Goal: Task Accomplishment & Management: Manage account settings

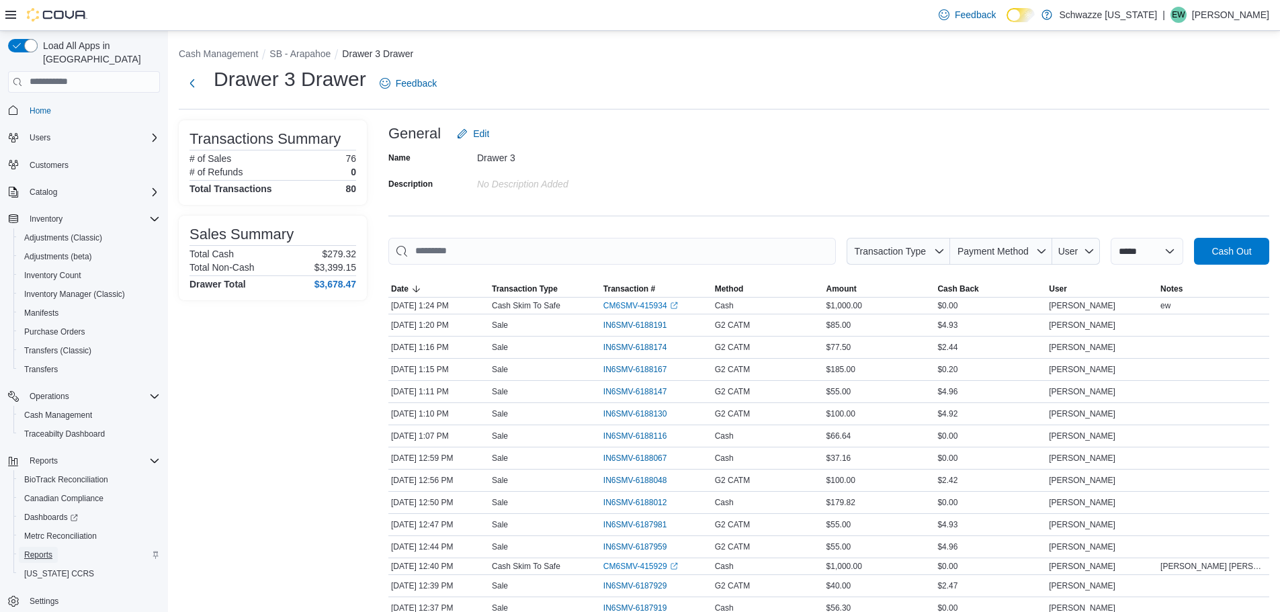
drag, startPoint x: 0, startPoint y: 0, endPoint x: 46, endPoint y: 539, distance: 540.9
click at [46, 550] on span "Reports" at bounding box center [38, 555] width 28 height 11
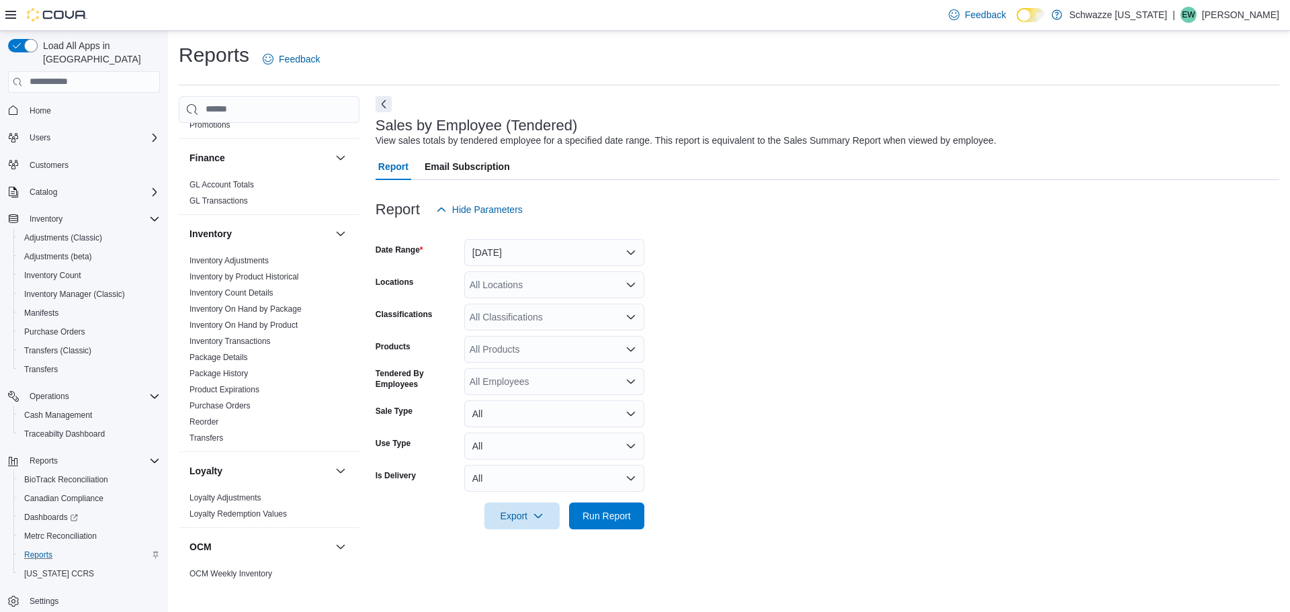
scroll to position [672, 0]
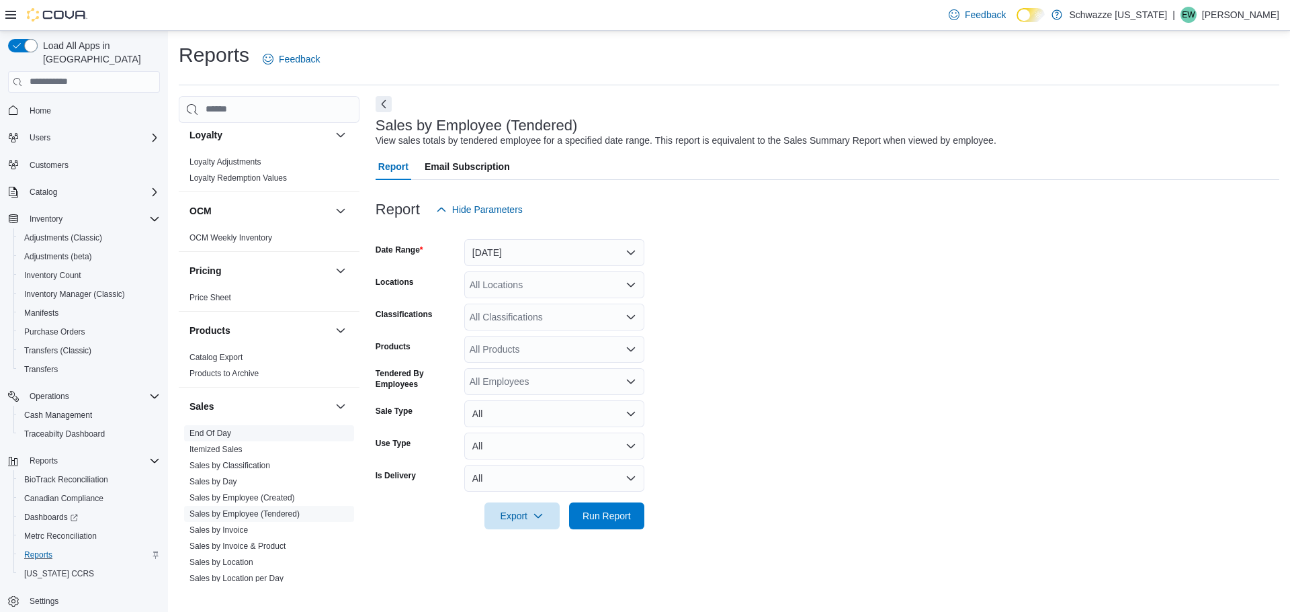
click at [223, 432] on link "End Of Day" at bounding box center [211, 433] width 42 height 9
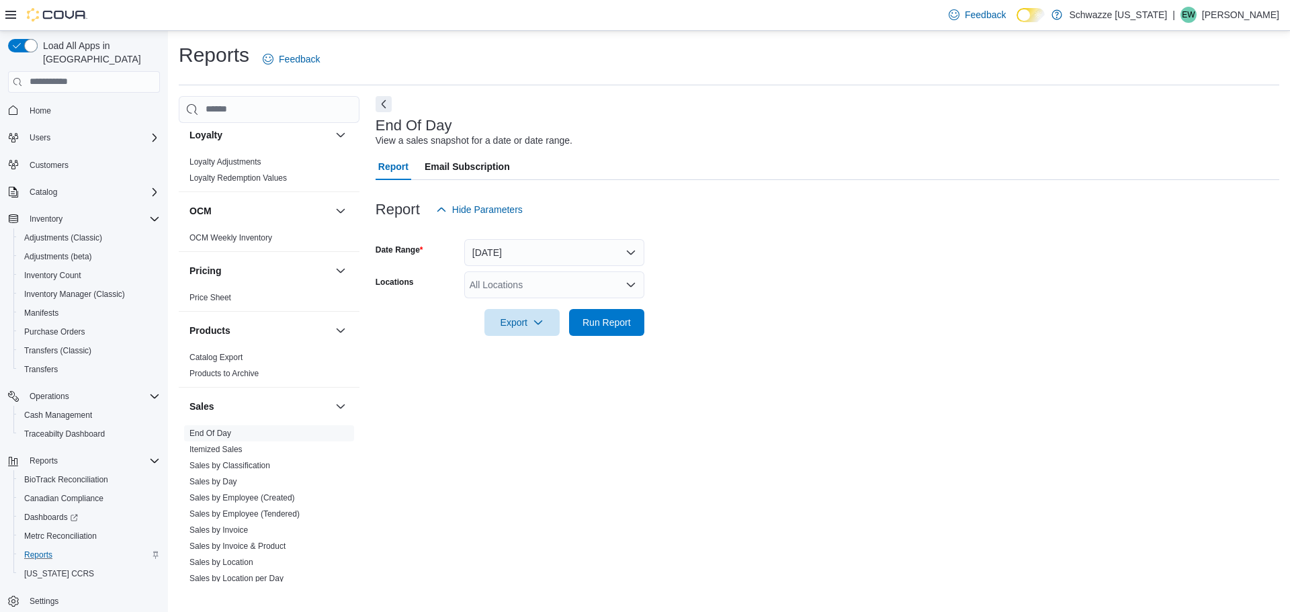
click at [589, 272] on div "All Locations" at bounding box center [554, 284] width 180 height 27
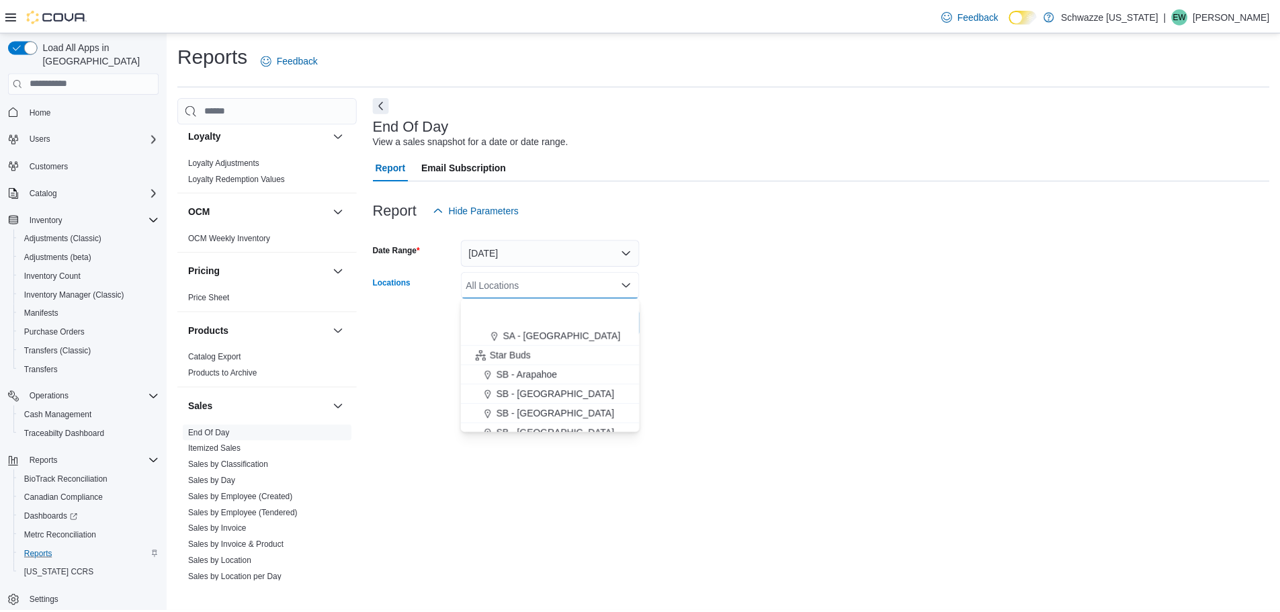
scroll to position [134, 0]
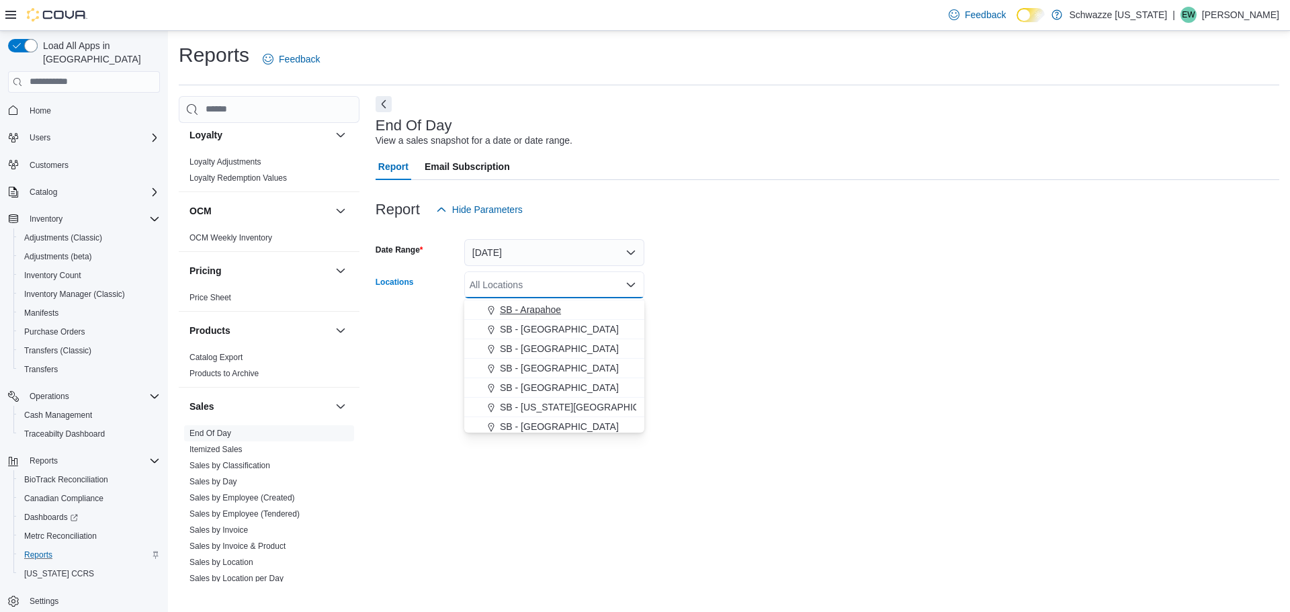
click at [571, 310] on div "SB - Arapahoe" at bounding box center [554, 309] width 164 height 13
click at [689, 295] on form "Date Range [DATE] Locations SB - [GEOGRAPHIC_DATA] Combo box. Selected. SB - [G…" at bounding box center [828, 279] width 904 height 113
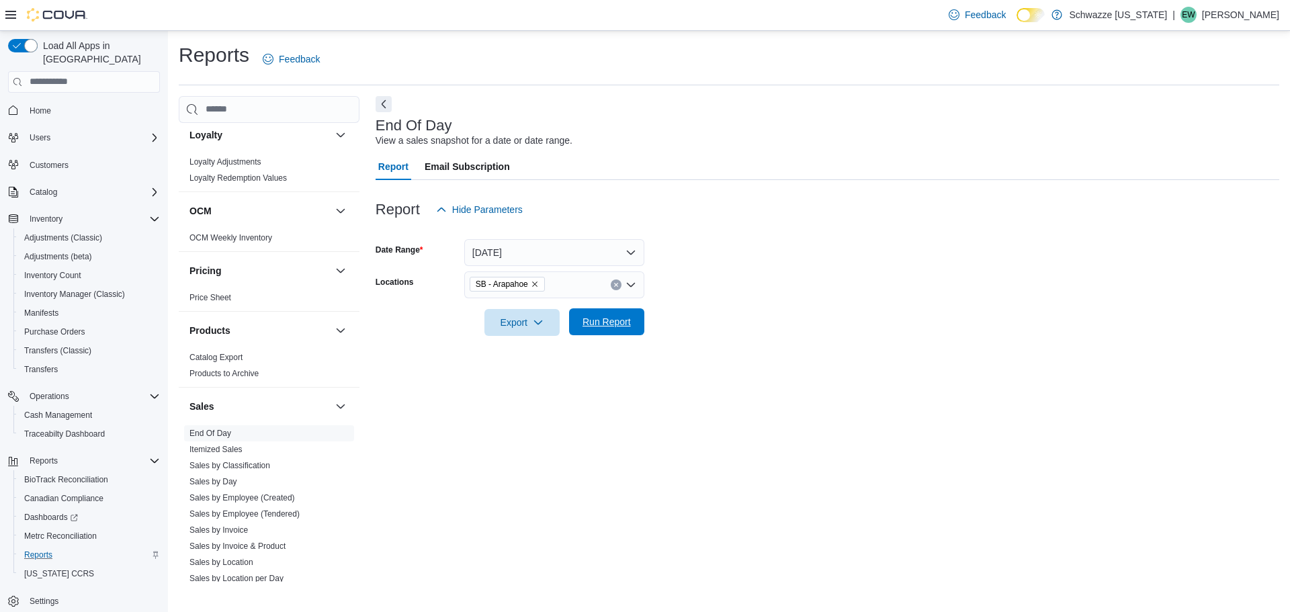
click at [618, 319] on span "Run Report" at bounding box center [607, 321] width 48 height 13
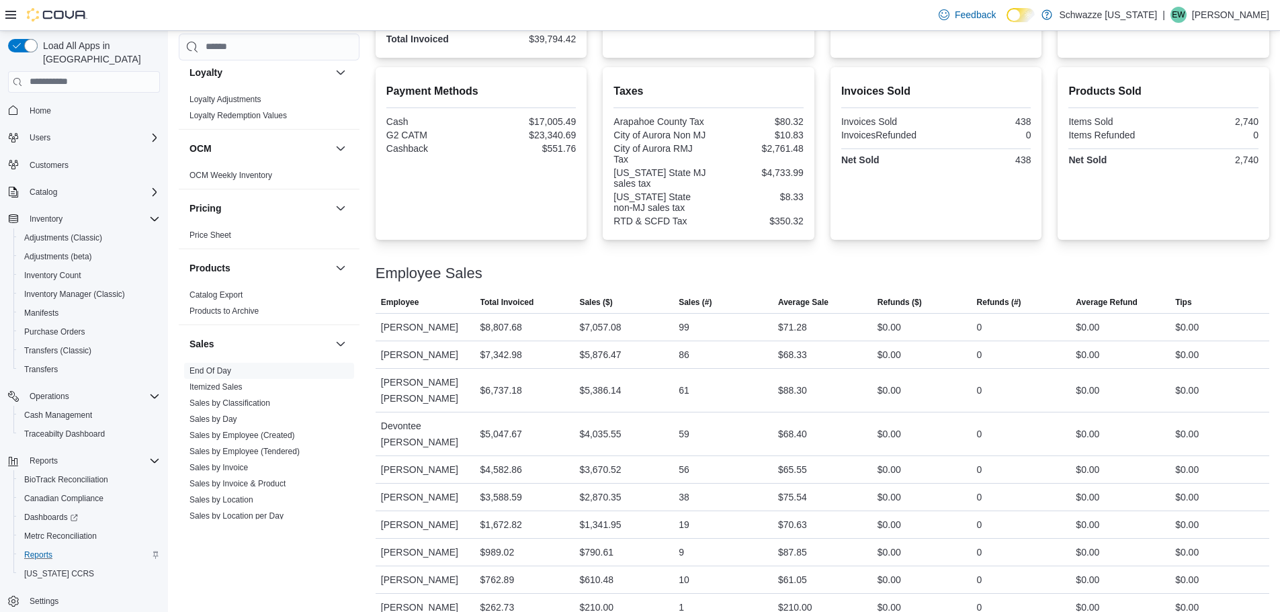
scroll to position [423, 0]
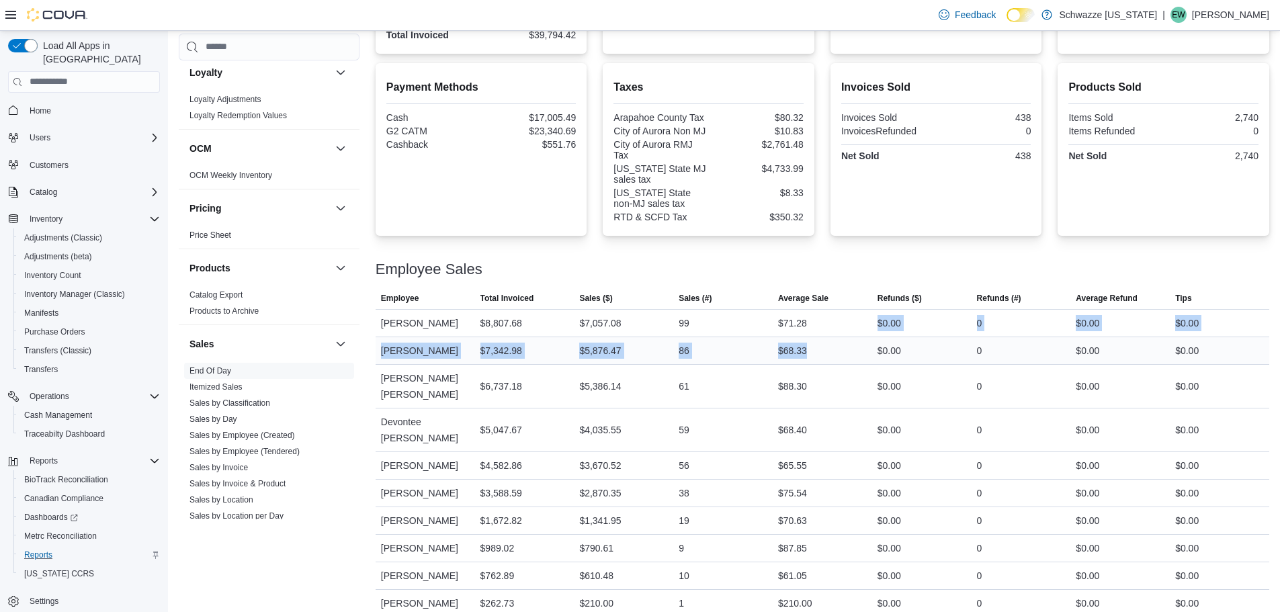
drag, startPoint x: 834, startPoint y: 333, endPoint x: 826, endPoint y: 349, distance: 18.0
click at [826, 349] on tbody "Employee [PERSON_NAME] Total Invoiced $8,807.68 Sales ($) $7,057.08 Sales (#) 9…" at bounding box center [823, 463] width 894 height 308
click at [826, 349] on div "$68.33" at bounding box center [822, 350] width 99 height 27
drag, startPoint x: 826, startPoint y: 349, endPoint x: 767, endPoint y: 341, distance: 59.8
click at [767, 341] on tr "Employee [PERSON_NAME] Total Invoiced $7,342.98 Sales ($) $5,876.47 Sales (#) 8…" at bounding box center [823, 351] width 894 height 28
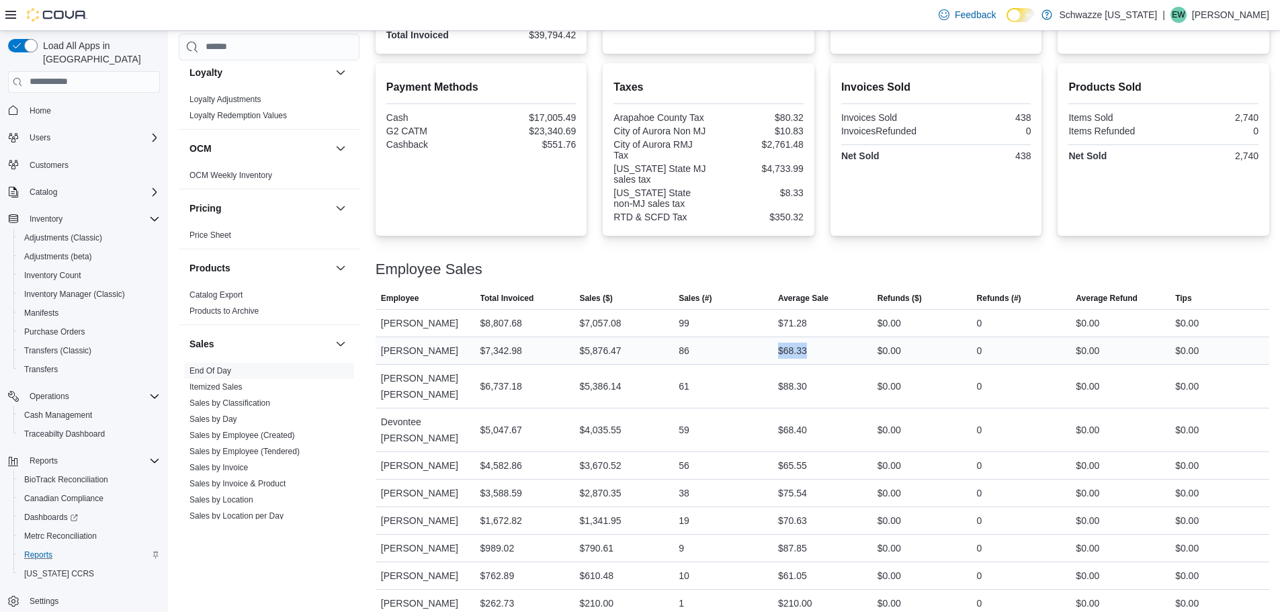
click at [753, 353] on div "86" at bounding box center [722, 350] width 99 height 27
click at [87, 410] on span "Cash Management" at bounding box center [58, 415] width 68 height 11
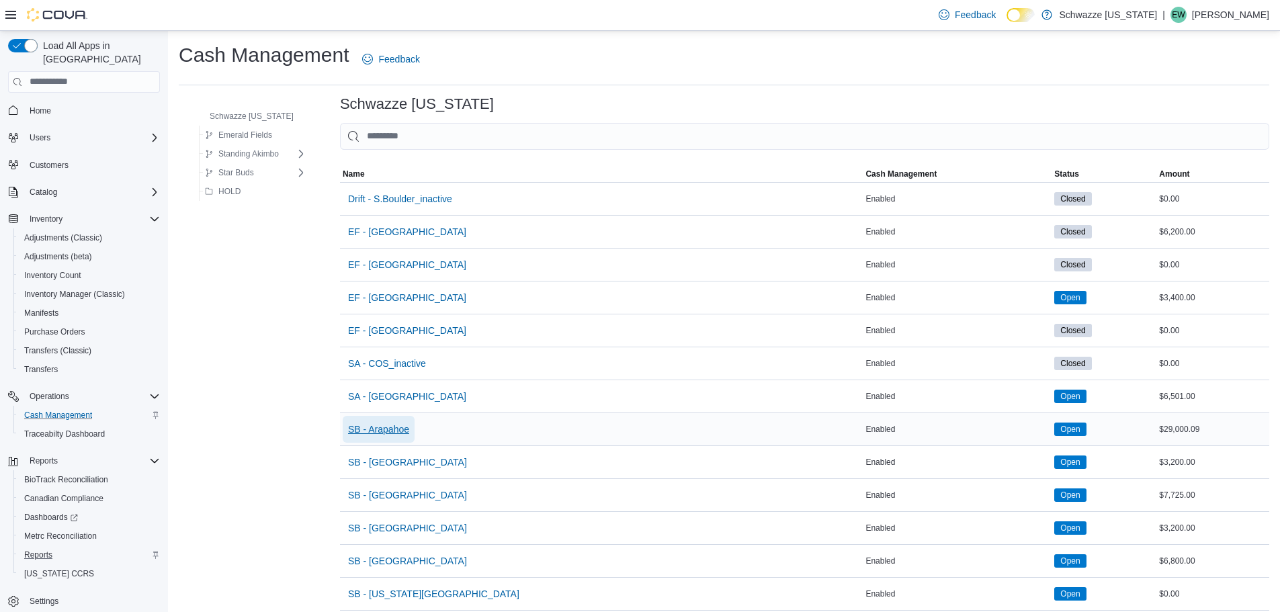
click at [399, 431] on span "SB - Arapahoe" at bounding box center [378, 429] width 61 height 13
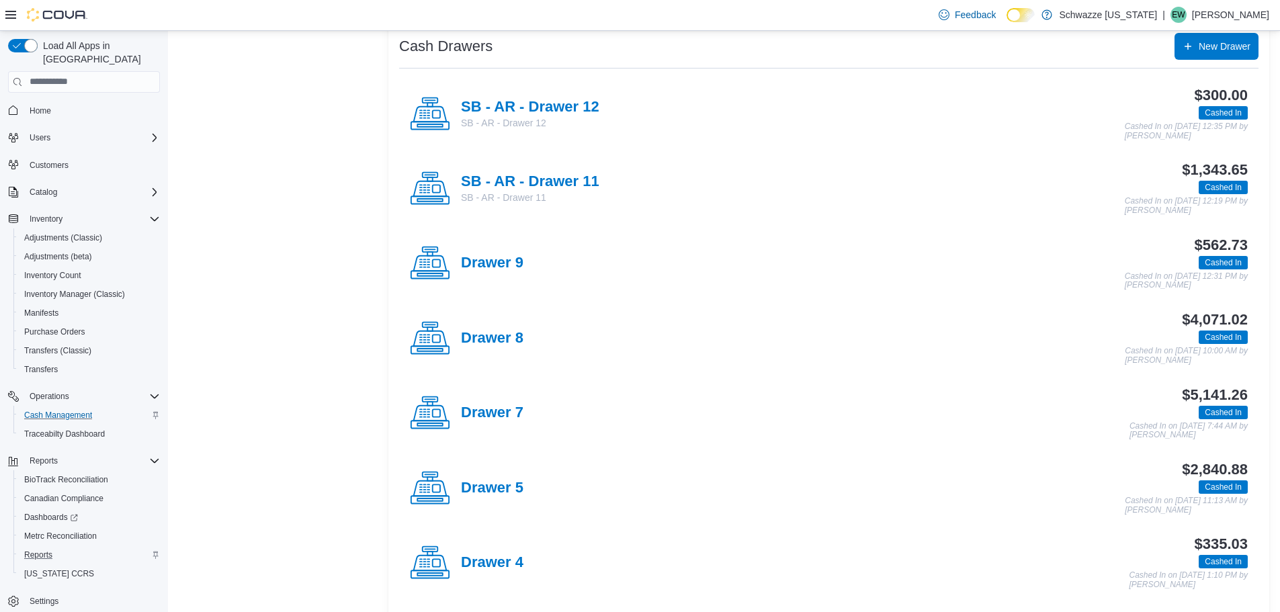
scroll to position [336, 0]
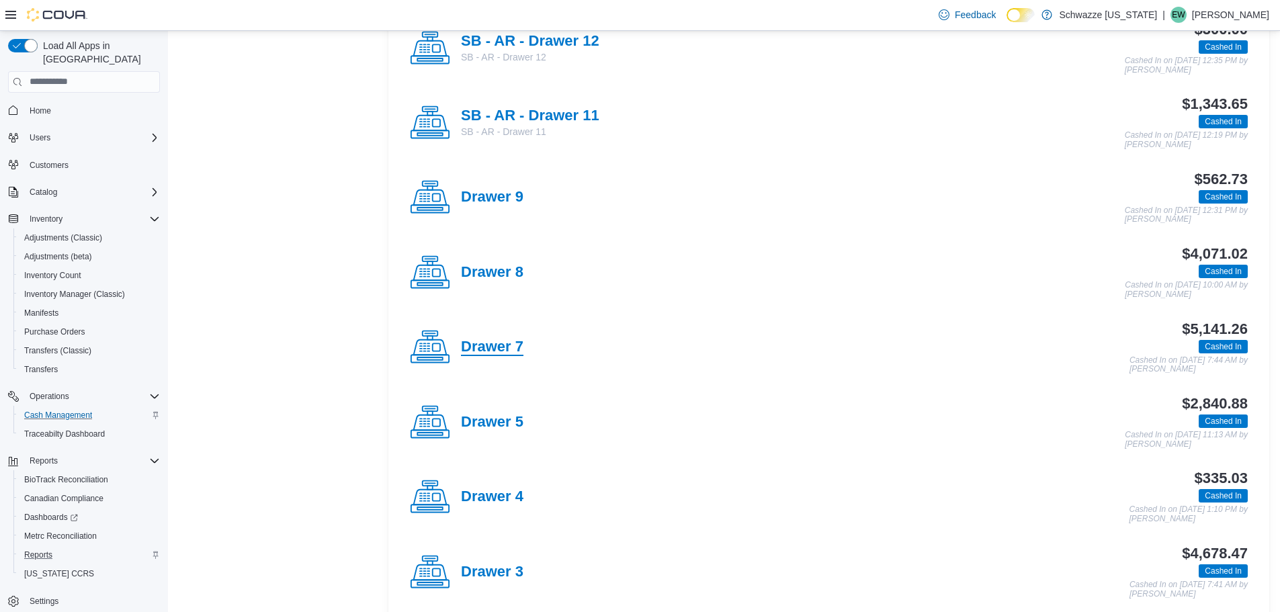
click at [482, 355] on h4 "Drawer 7" at bounding box center [492, 347] width 62 height 17
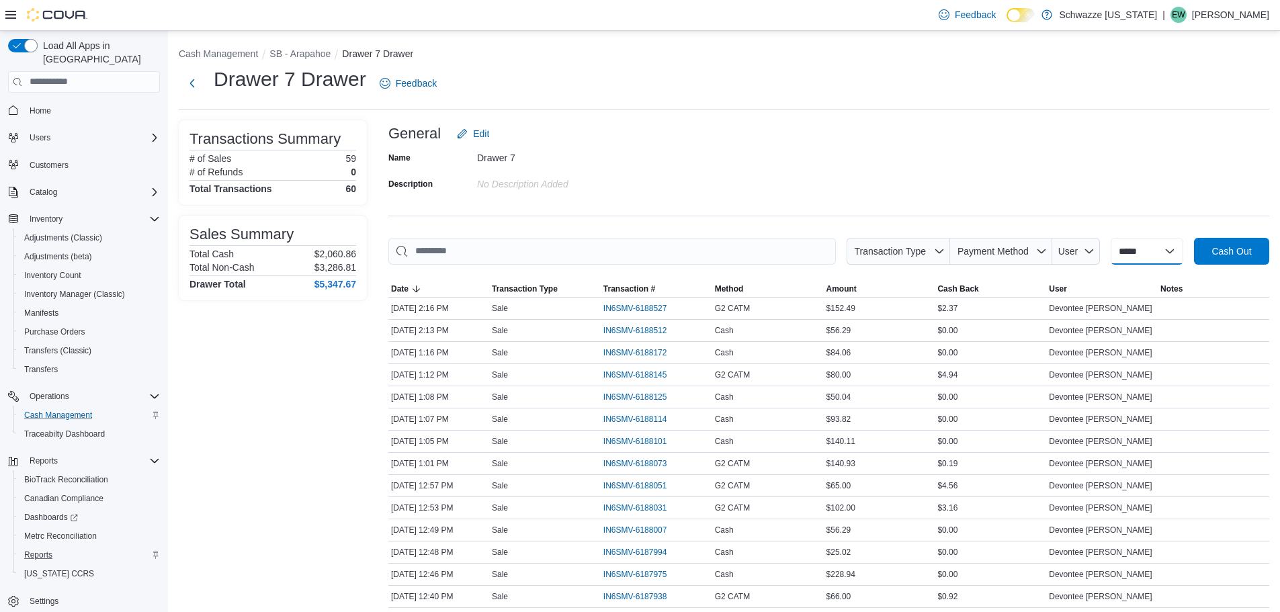
click at [1163, 251] on select "**********" at bounding box center [1147, 251] width 73 height 27
select select "*********"
click at [1111, 238] on select "**********" at bounding box center [1147, 251] width 73 height 27
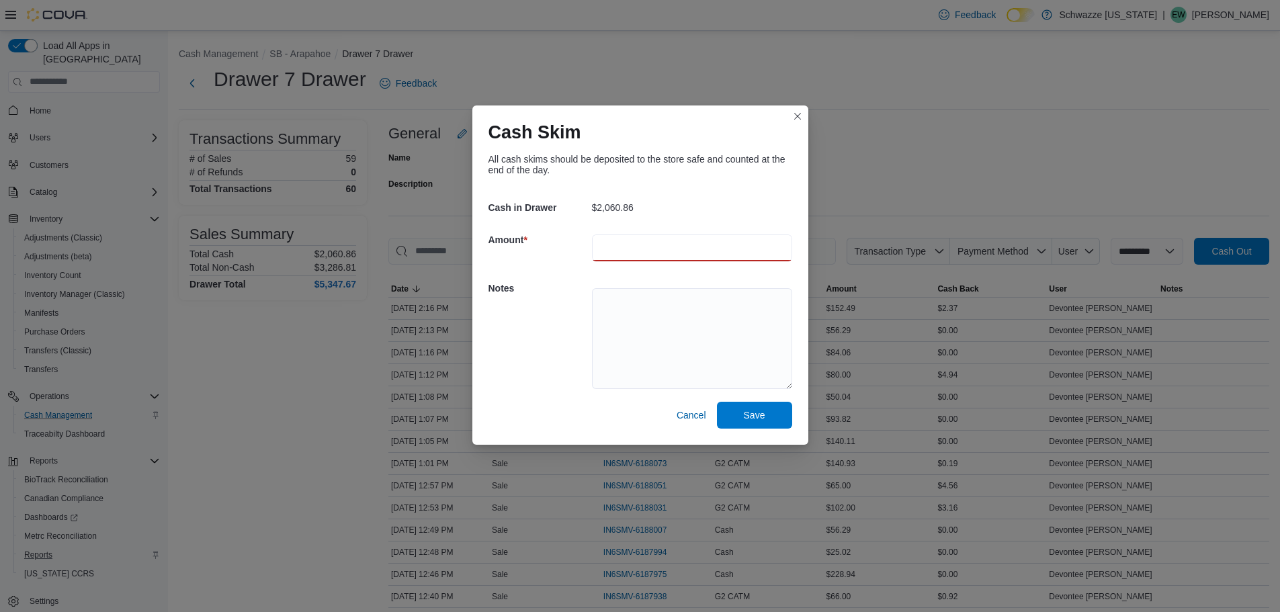
click at [666, 254] on input "number" at bounding box center [692, 248] width 200 height 27
type input "****"
click at [663, 308] on textarea at bounding box center [692, 338] width 200 height 101
click at [922, 95] on div "Cash Skim All cash skims should be deposited to the store safe and counted at t…" at bounding box center [640, 306] width 1280 height 612
click at [721, 296] on textarea "********" at bounding box center [692, 338] width 200 height 101
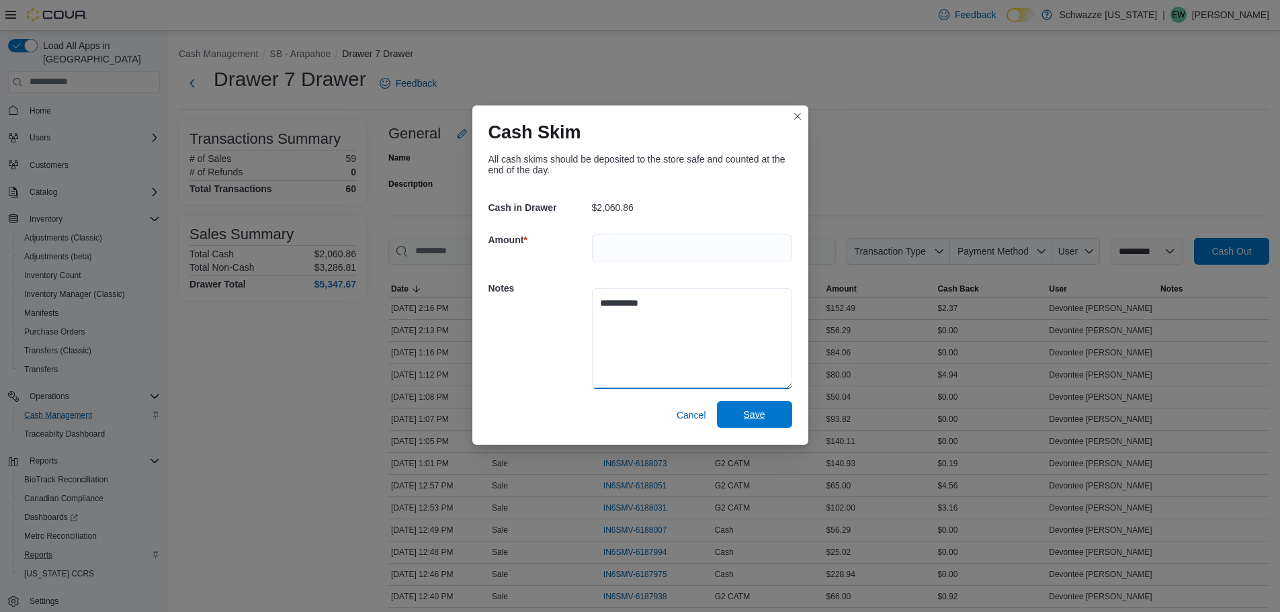
type textarea "**********"
click at [761, 414] on span "Save" at bounding box center [755, 414] width 22 height 13
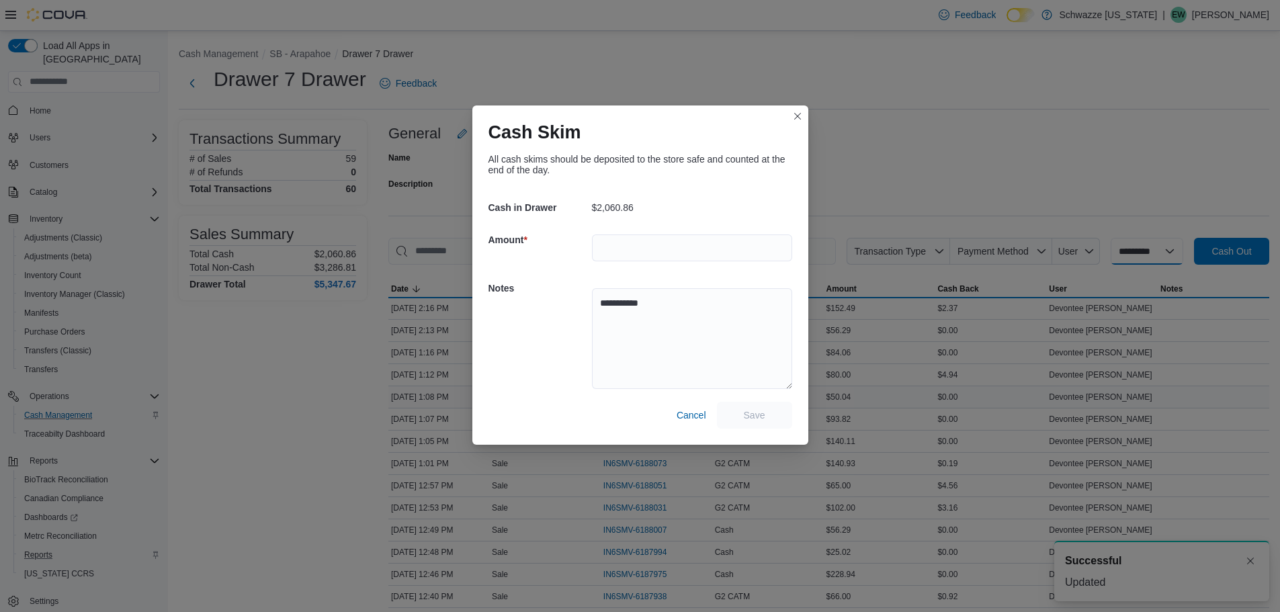
select select
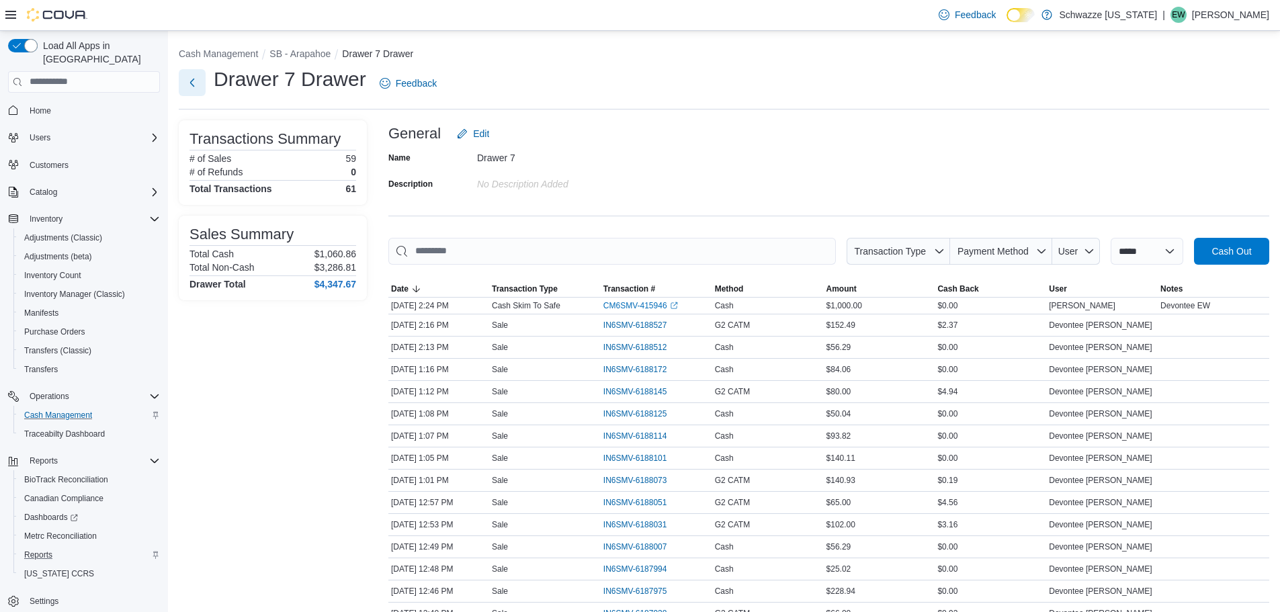
click at [190, 91] on button "Next" at bounding box center [192, 82] width 27 height 27
